Goal: Task Accomplishment & Management: Use online tool/utility

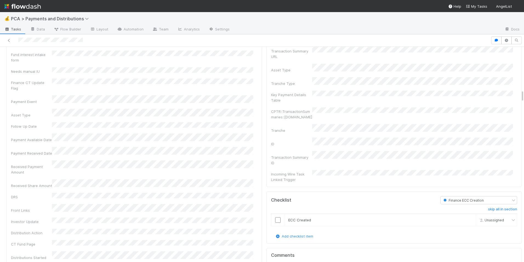
scroll to position [740, 0]
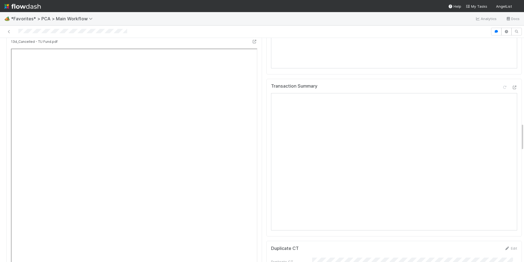
scroll to position [658, 0]
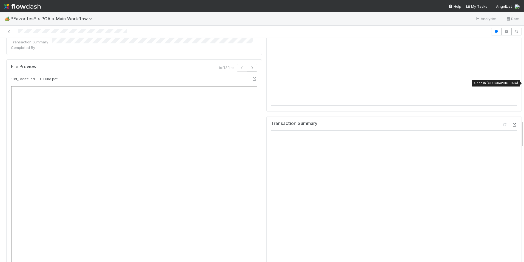
click at [512, 123] on icon at bounding box center [514, 125] width 5 height 4
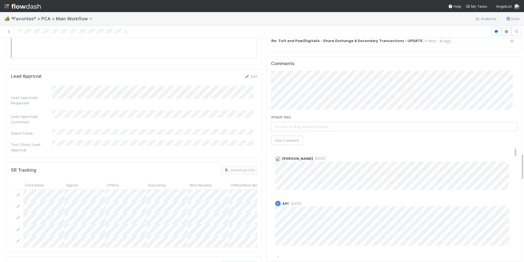
scroll to position [822, 0]
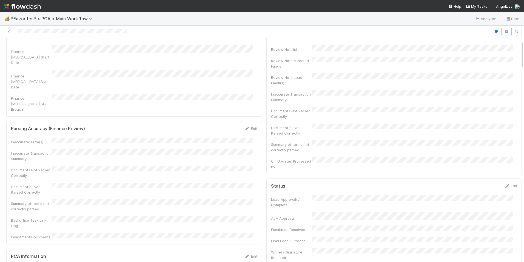
scroll to position [0, 0]
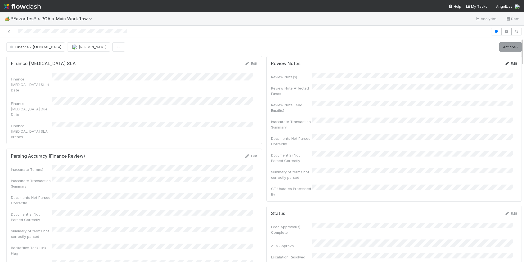
click at [504, 63] on link "Edit" at bounding box center [510, 63] width 13 height 4
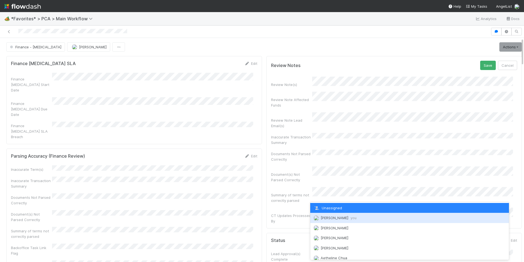
drag, startPoint x: 331, startPoint y: 218, endPoint x: 333, endPoint y: 215, distance: 3.2
click at [331, 218] on span "Marlon you" at bounding box center [339, 217] width 36 height 4
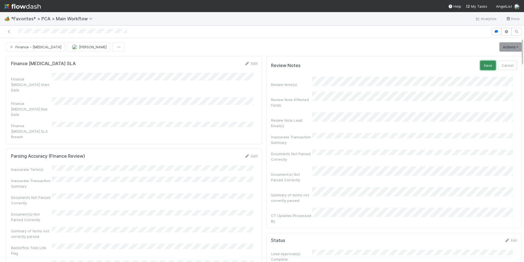
click at [482, 63] on button "Save" at bounding box center [488, 65] width 16 height 9
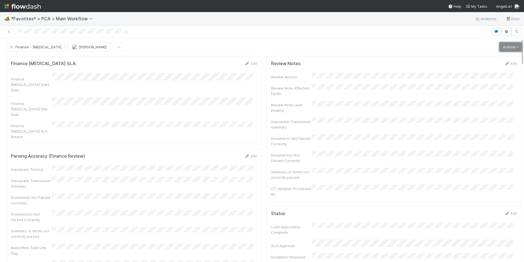
click at [500, 47] on link "Actions" at bounding box center [511, 46] width 22 height 9
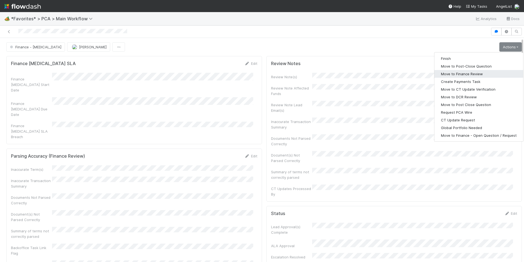
click at [458, 75] on button "Move to Finance Review" at bounding box center [479, 74] width 89 height 8
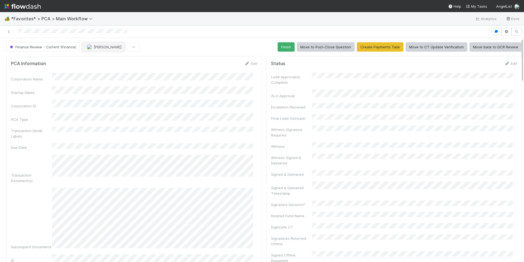
click at [98, 44] on button "Marlon" at bounding box center [103, 46] width 43 height 9
click at [100, 61] on span "Jacob Luna" at bounding box center [103, 60] width 28 height 4
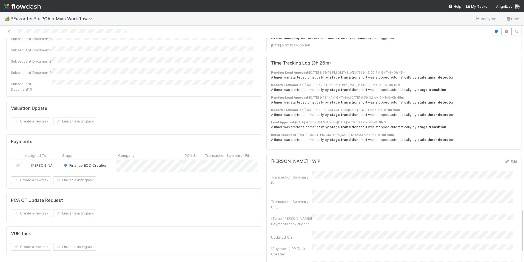
scroll to position [846, 0]
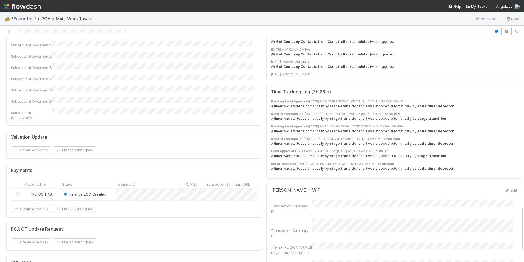
click at [54, 189] on div "Marlon" at bounding box center [41, 195] width 37 height 12
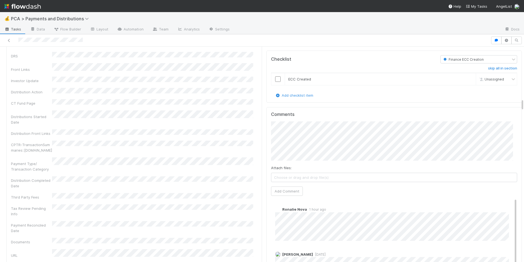
scroll to position [905, 0]
click at [275, 76] on input "checkbox" at bounding box center [277, 78] width 5 height 5
checkbox input "true"
click at [282, 186] on button "Add Comment" at bounding box center [287, 190] width 32 height 9
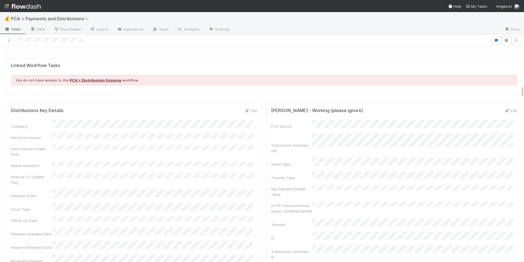
scroll to position [658, 0]
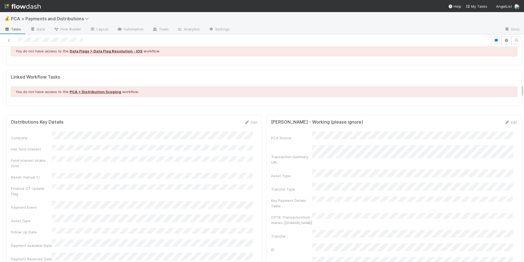
drag, startPoint x: 249, startPoint y: 122, endPoint x: 226, endPoint y: 134, distance: 26.3
click at [249, 122] on link "Edit" at bounding box center [251, 122] width 13 height 4
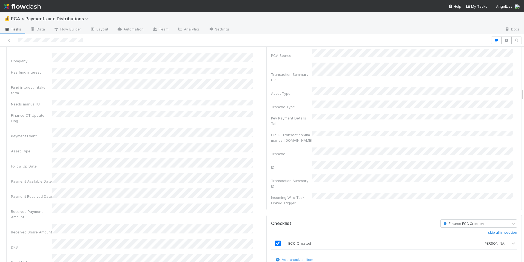
scroll to position [603, 0]
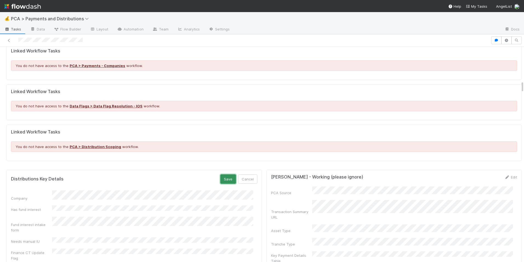
click at [226, 177] on button "Save" at bounding box center [228, 178] width 16 height 9
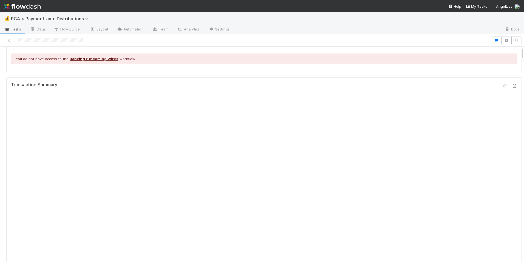
scroll to position [0, 0]
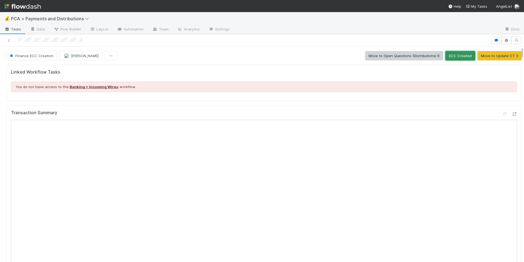
click at [457, 55] on button "ECC Created" at bounding box center [461, 55] width 30 height 9
click at [72, 56] on span "Marlon" at bounding box center [84, 55] width 28 height 4
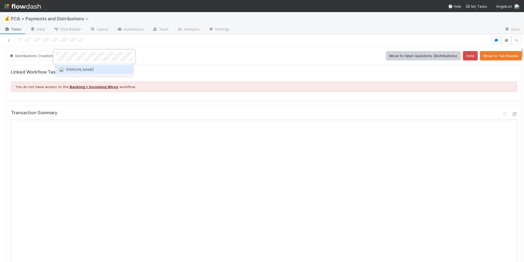
click at [77, 66] on div "Berkley Cade" at bounding box center [94, 69] width 77 height 10
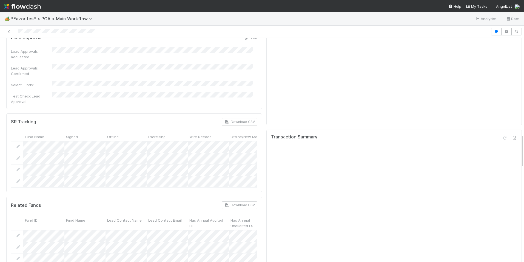
scroll to position [631, 0]
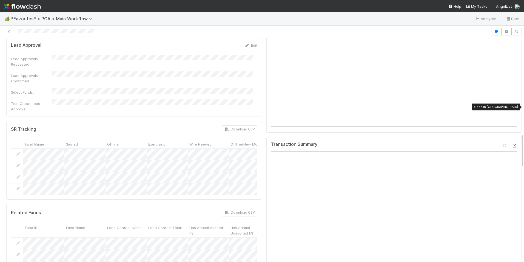
click at [512, 144] on icon at bounding box center [514, 146] width 5 height 4
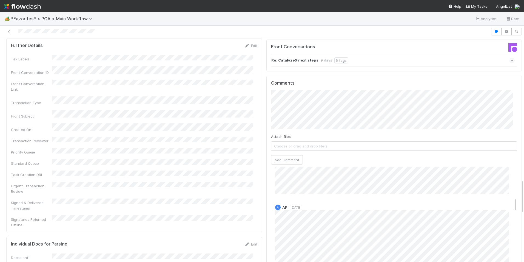
scroll to position [932, 0]
click at [279, 156] on button "Add Comment" at bounding box center [287, 160] width 32 height 9
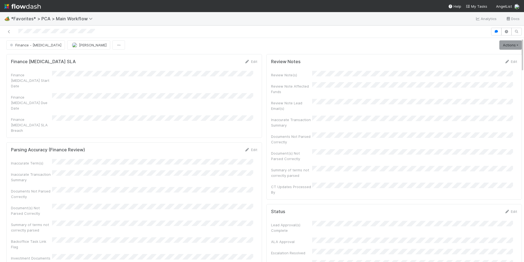
scroll to position [0, 0]
drag, startPoint x: 504, startPoint y: 64, endPoint x: 497, endPoint y: 72, distance: 9.7
click at [504, 64] on link "Edit" at bounding box center [510, 63] width 13 height 4
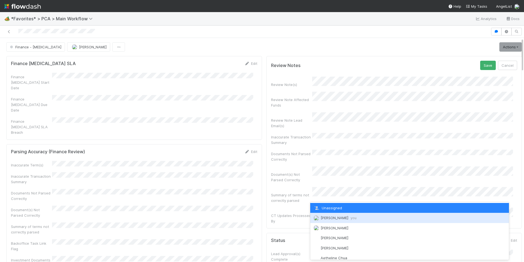
click at [328, 219] on span "Marlon you" at bounding box center [339, 217] width 36 height 4
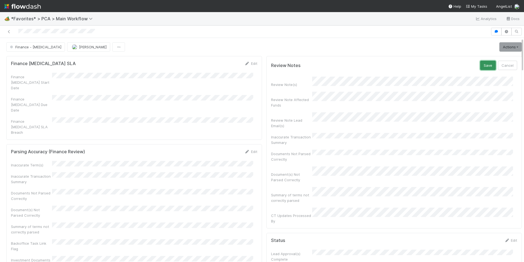
click at [480, 64] on button "Save" at bounding box center [488, 65] width 16 height 9
click at [503, 46] on link "Actions" at bounding box center [511, 46] width 22 height 9
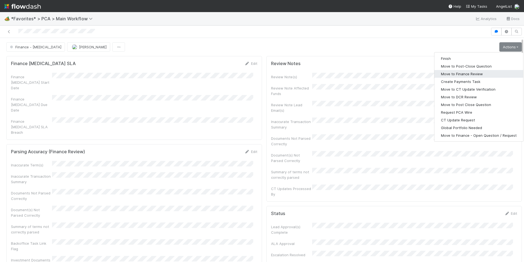
click at [476, 75] on button "Move to Finance Review" at bounding box center [479, 74] width 89 height 8
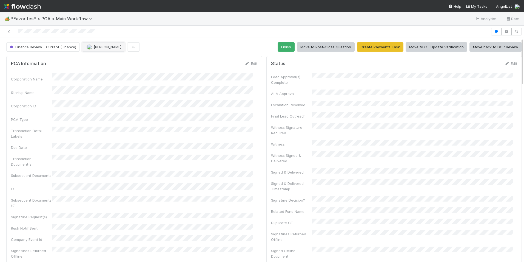
click at [95, 50] on button "Marlon" at bounding box center [103, 46] width 43 height 9
click at [106, 60] on span "Jacob Luna" at bounding box center [103, 60] width 28 height 4
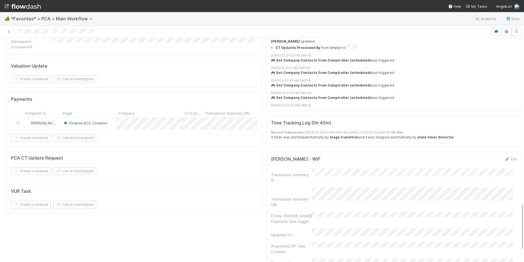
scroll to position [778, 0]
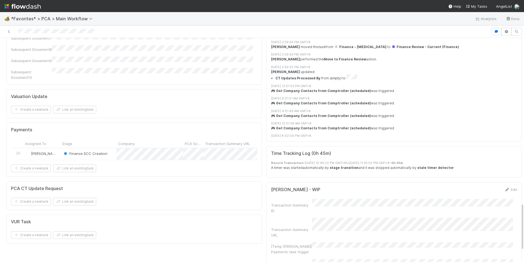
click at [51, 148] on div "Marlon" at bounding box center [41, 154] width 37 height 12
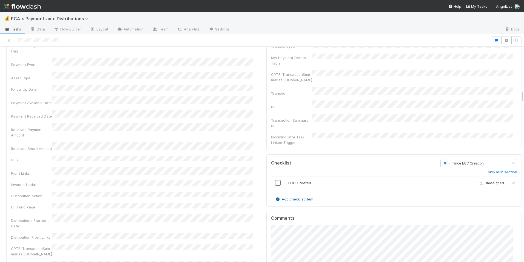
scroll to position [822, 0]
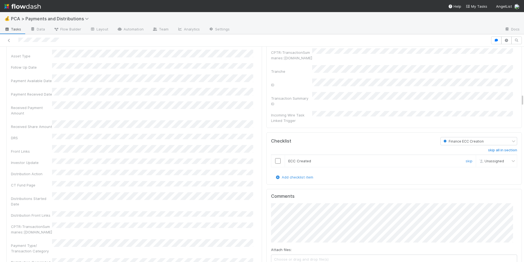
drag, startPoint x: 272, startPoint y: 142, endPoint x: 274, endPoint y: 145, distance: 3.3
click at [272, 154] on td at bounding box center [278, 160] width 14 height 12
click at [275, 158] on input "checkbox" at bounding box center [277, 160] width 5 height 5
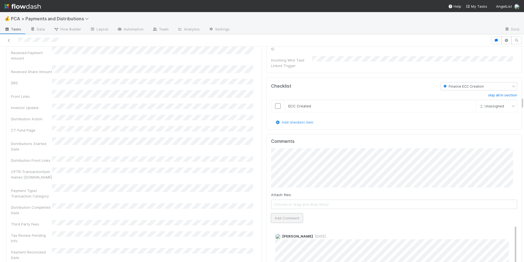
click at [282, 213] on button "Add Comment" at bounding box center [287, 217] width 32 height 9
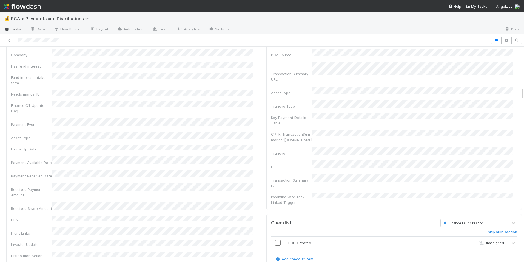
scroll to position [685, 0]
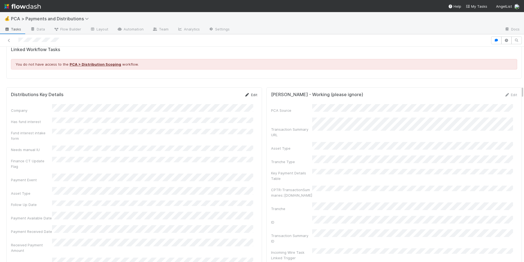
click at [250, 94] on link "Edit" at bounding box center [251, 94] width 13 height 4
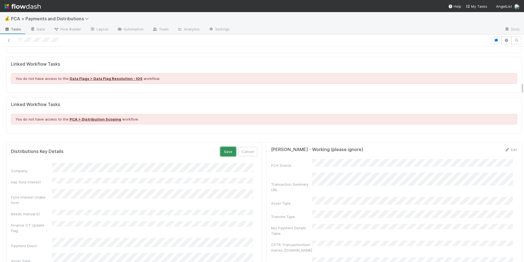
click at [224, 150] on button "Save" at bounding box center [228, 151] width 16 height 9
checkbox input "true"
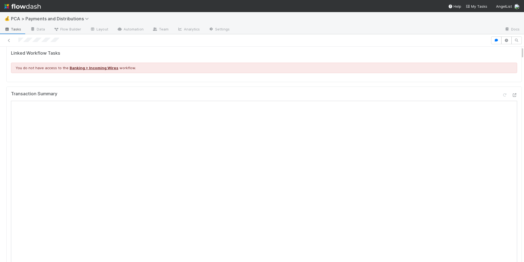
scroll to position [0, 0]
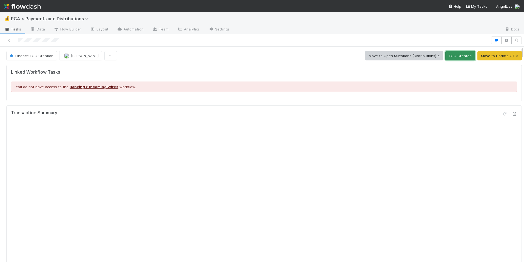
click at [457, 55] on button "ECC Created" at bounding box center [461, 55] width 30 height 9
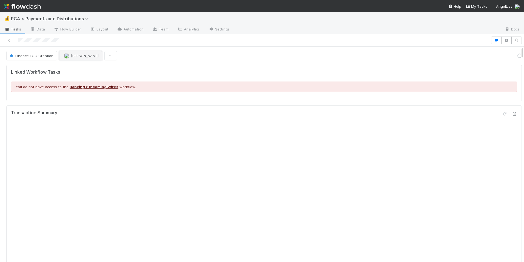
click at [78, 57] on span "Marlon" at bounding box center [85, 55] width 28 height 4
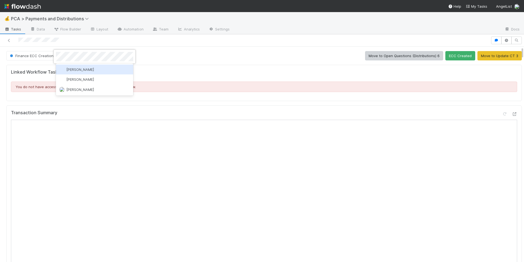
click at [83, 70] on span "[PERSON_NAME]" at bounding box center [80, 69] width 28 height 4
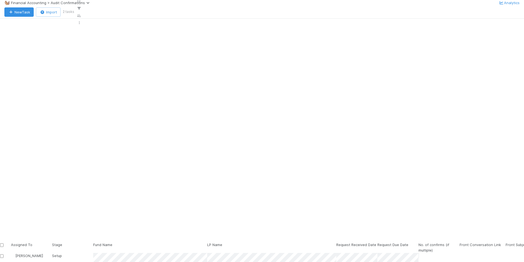
scroll to position [13, 0]
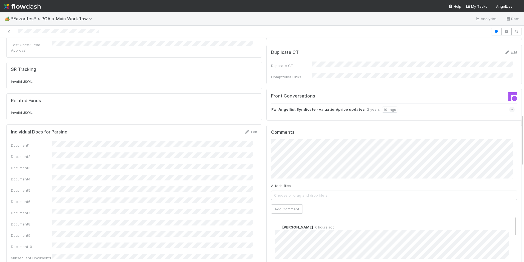
scroll to position [329, 0]
click at [309, 192] on span "Choose or drag and drop file(s)" at bounding box center [394, 196] width 246 height 9
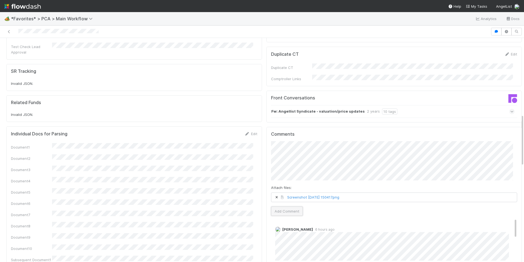
click at [284, 206] on button "Add Comment" at bounding box center [287, 210] width 32 height 9
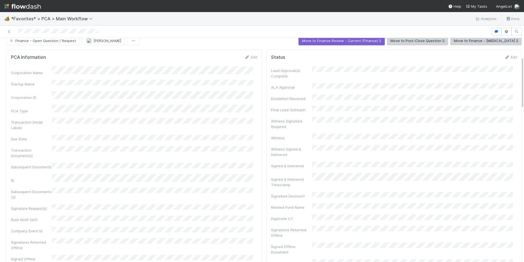
scroll to position [0, 0]
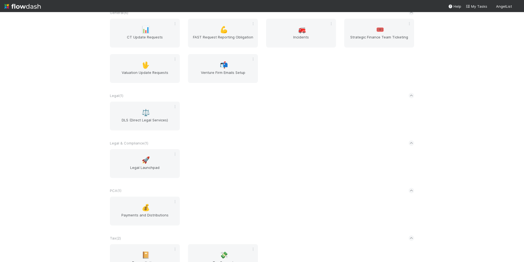
scroll to position [429, 0]
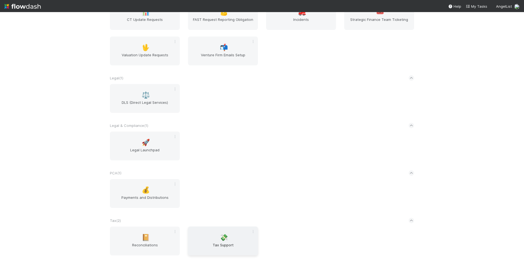
click at [214, 239] on div "💸 Tax Support" at bounding box center [223, 240] width 70 height 29
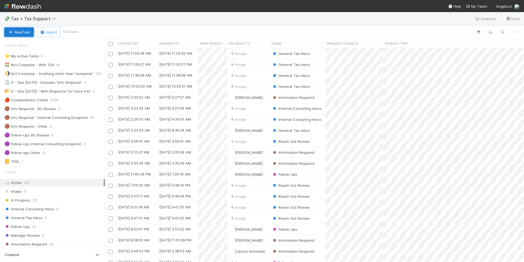
click at [21, 35] on button "New Task" at bounding box center [18, 31] width 29 height 9
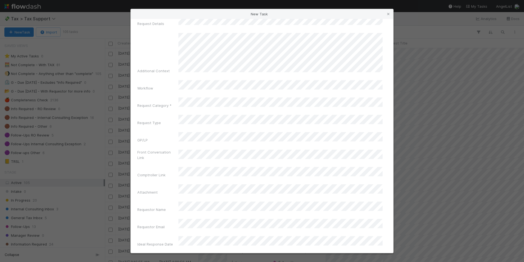
scroll to position [55, 0]
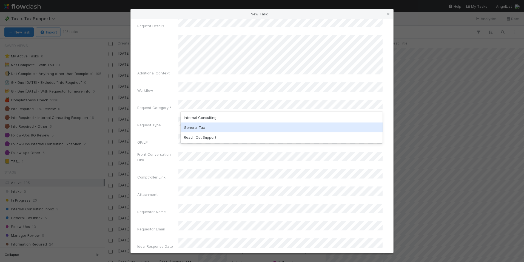
click at [201, 127] on div "General Tax" at bounding box center [282, 127] width 202 height 10
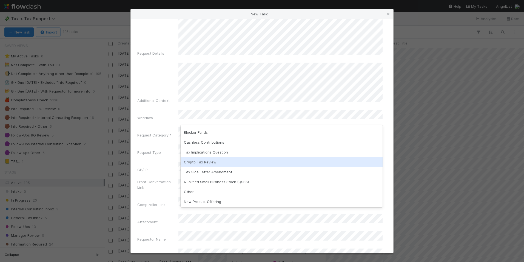
scroll to position [27, 0]
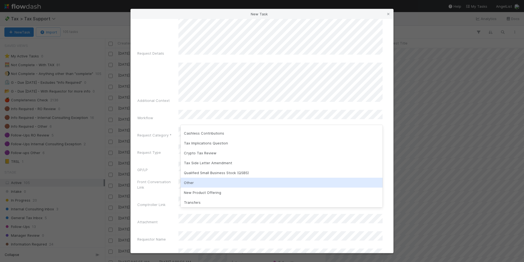
click at [215, 181] on div "Other" at bounding box center [282, 182] width 202 height 10
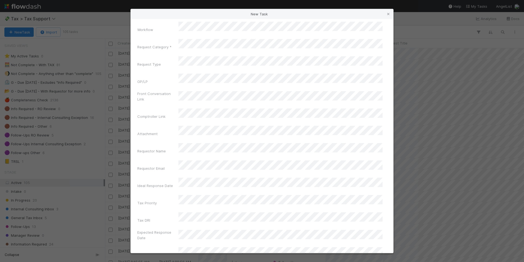
scroll to position [82, 0]
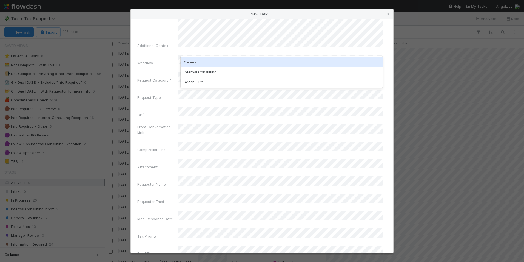
click at [204, 62] on div "General" at bounding box center [282, 62] width 202 height 10
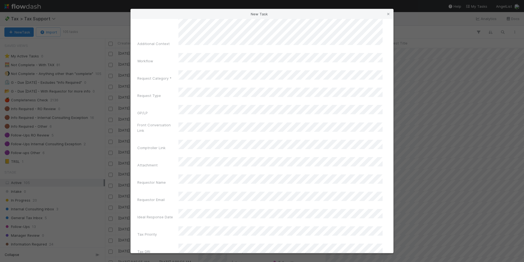
scroll to position [0, 0]
